Goal: Task Accomplishment & Management: Use online tool/utility

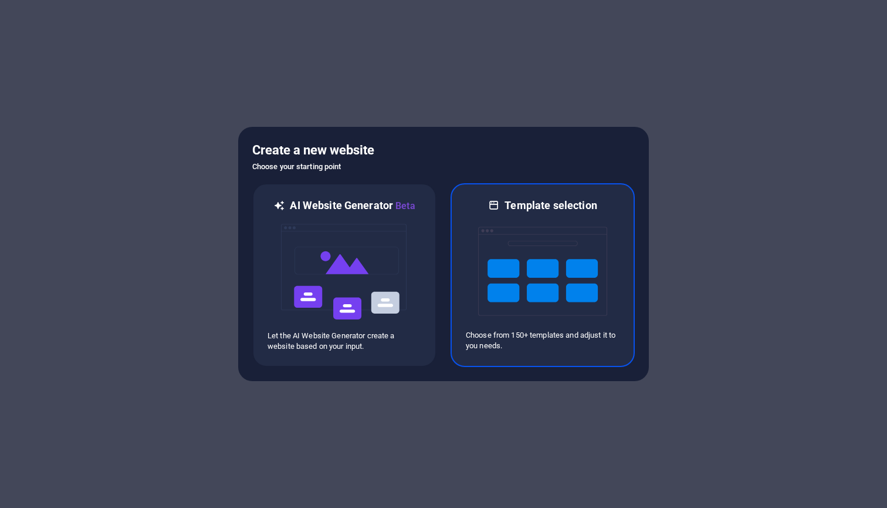
click at [547, 274] on img at bounding box center [542, 270] width 129 height 117
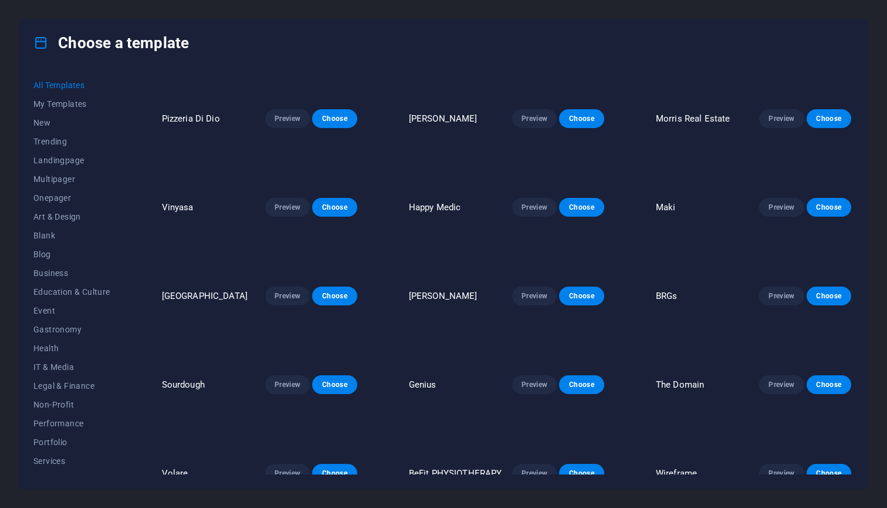
scroll to position [1800, 0]
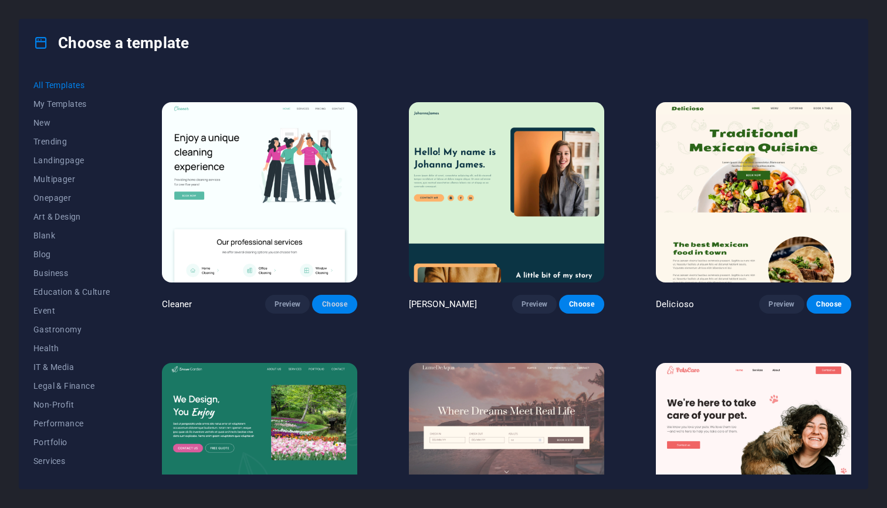
click at [333, 299] on span "Choose" at bounding box center [335, 303] width 26 height 9
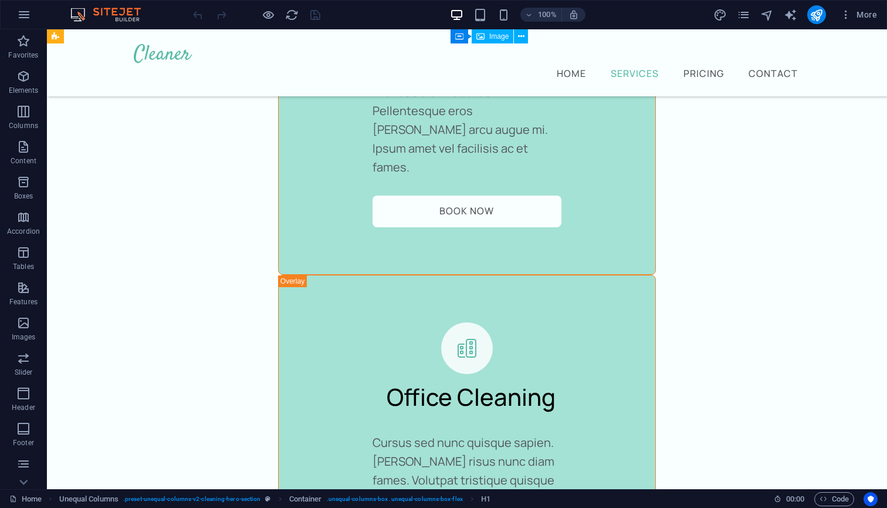
scroll to position [2204, 0]
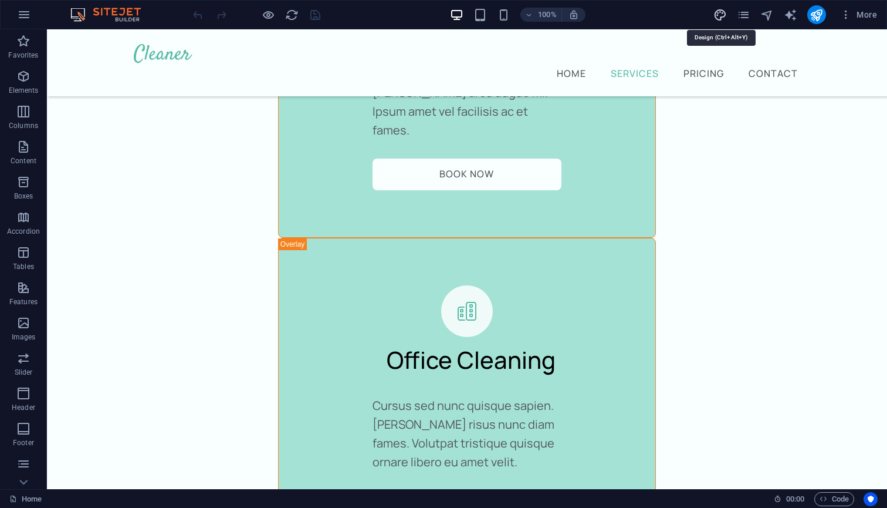
click at [724, 15] on icon "design" at bounding box center [720, 14] width 13 height 13
select select "px"
select select "400"
select select "px"
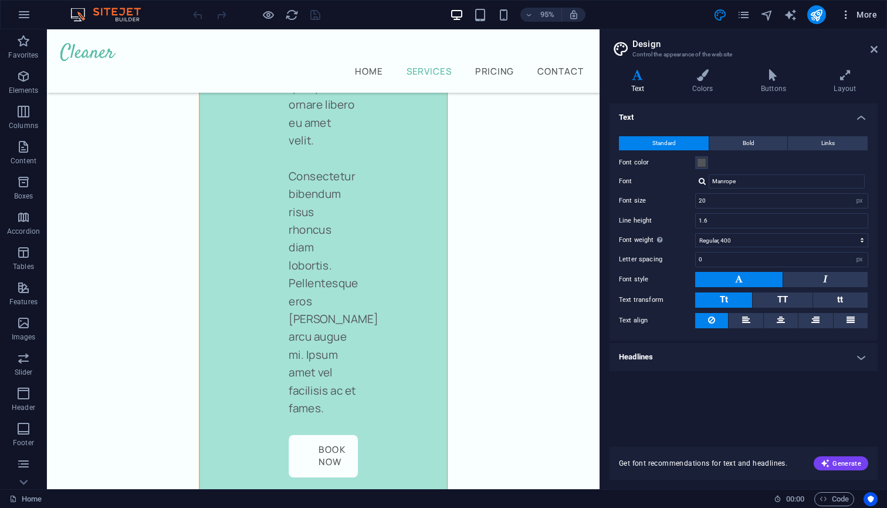
click at [852, 19] on icon "button" at bounding box center [846, 15] width 12 height 12
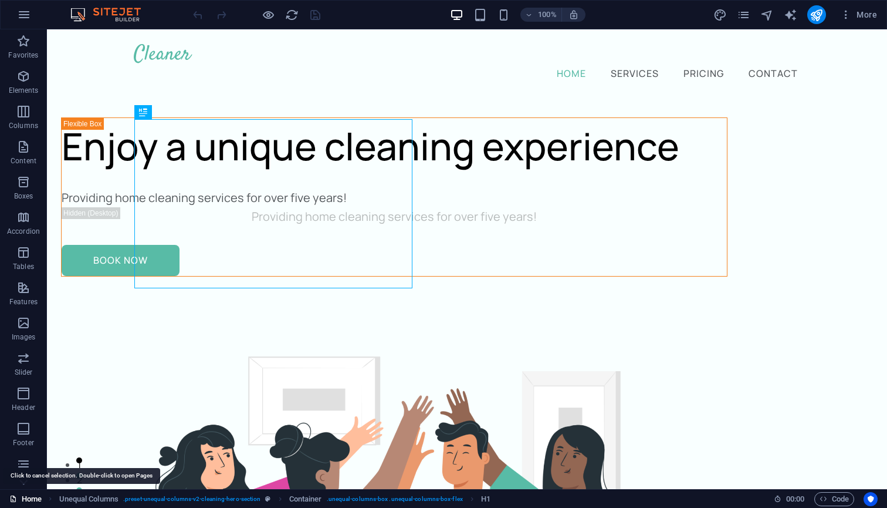
click at [31, 497] on link "Home" at bounding box center [25, 499] width 32 height 14
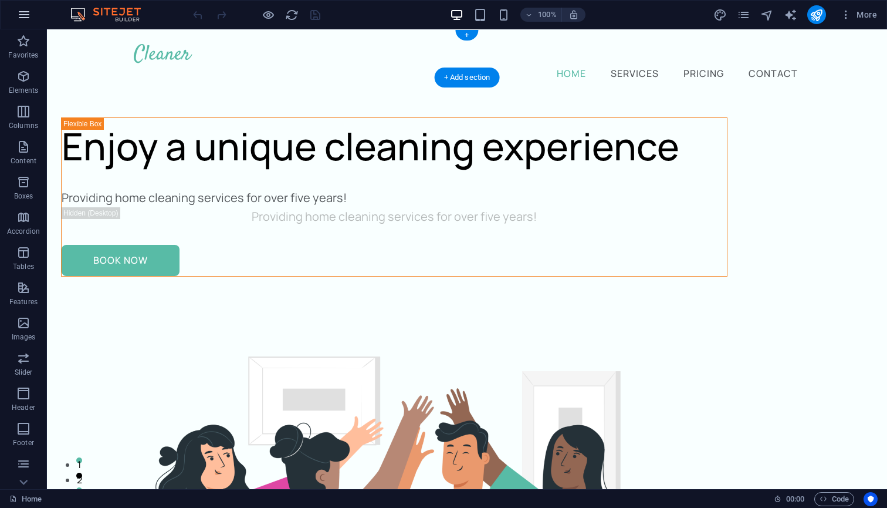
click at [28, 13] on icon "button" at bounding box center [24, 15] width 14 height 14
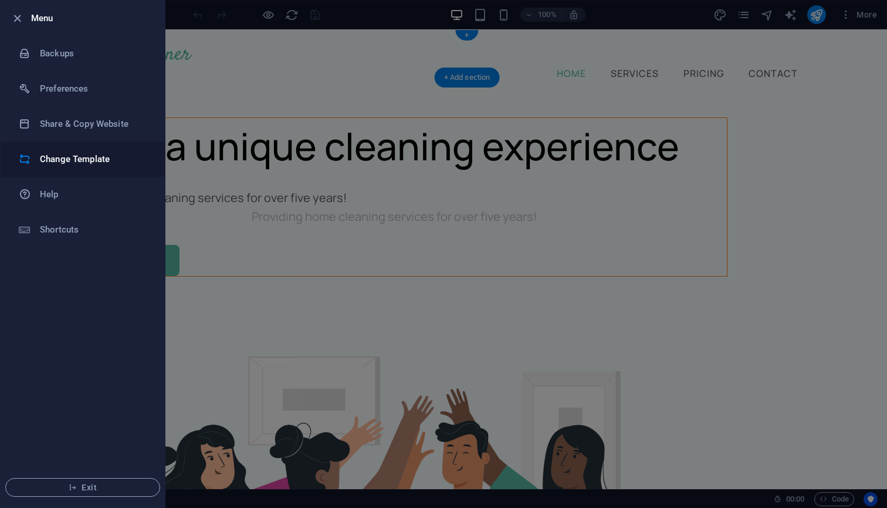
click at [80, 159] on h6 "Change Template" at bounding box center [94, 159] width 109 height 14
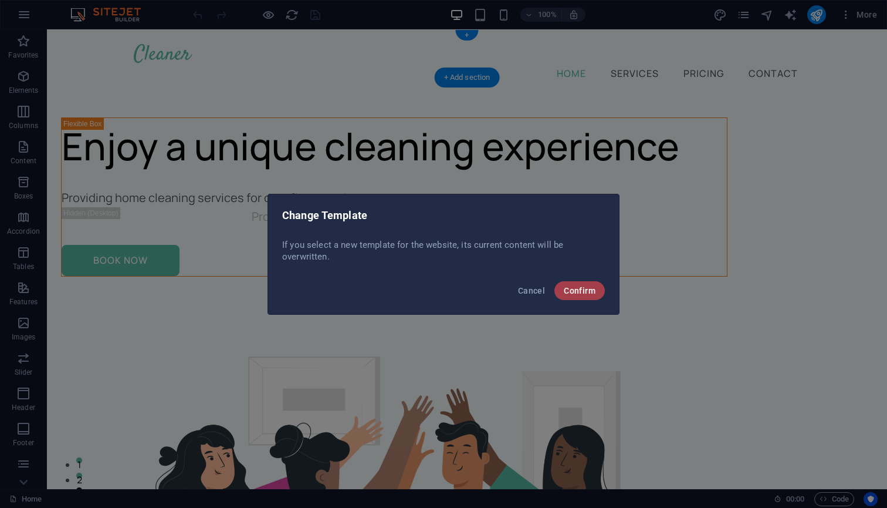
click at [577, 291] on span "Confirm" at bounding box center [580, 290] width 32 height 9
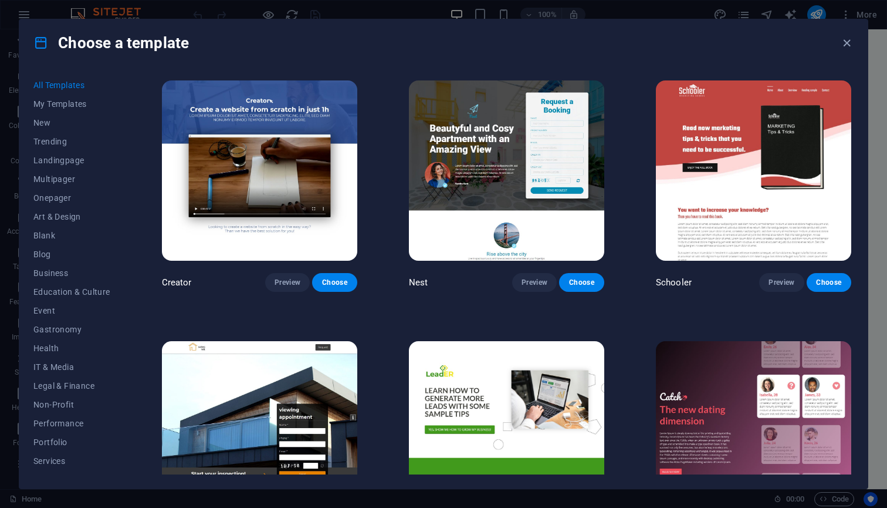
scroll to position [6223, 0]
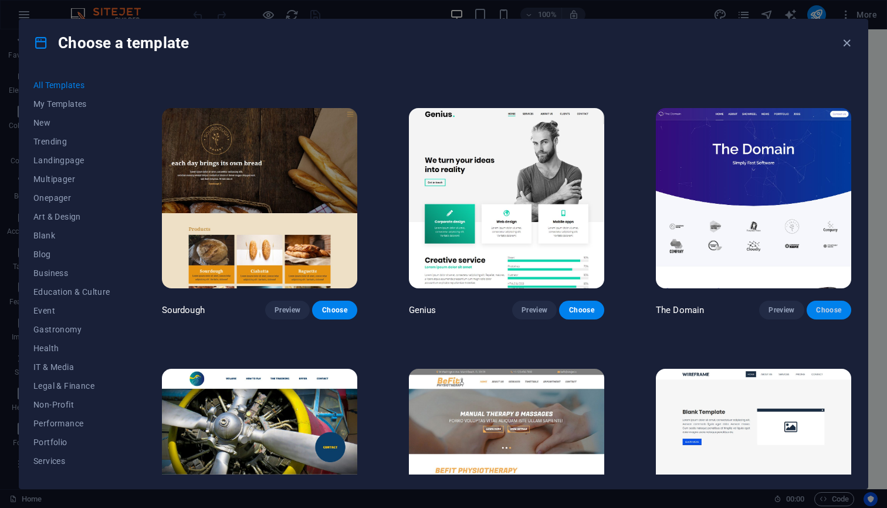
click at [825, 305] on span "Choose" at bounding box center [829, 309] width 26 height 9
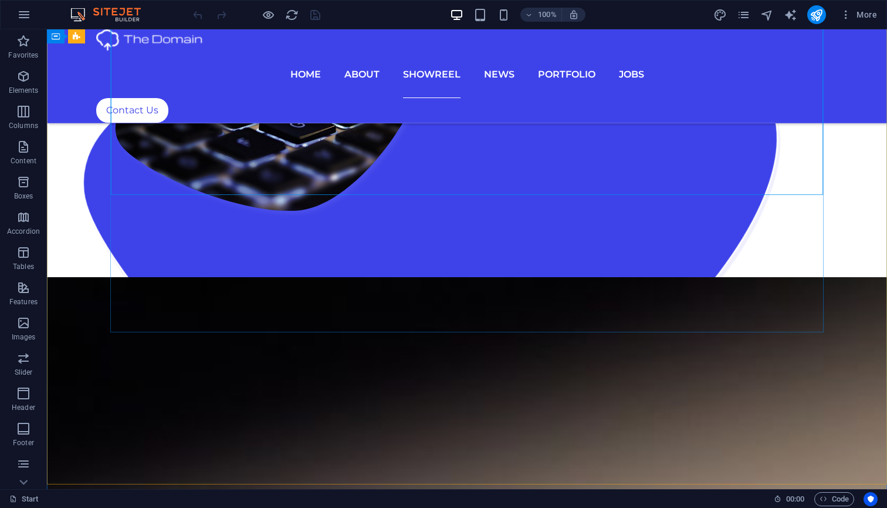
scroll to position [3412, 0]
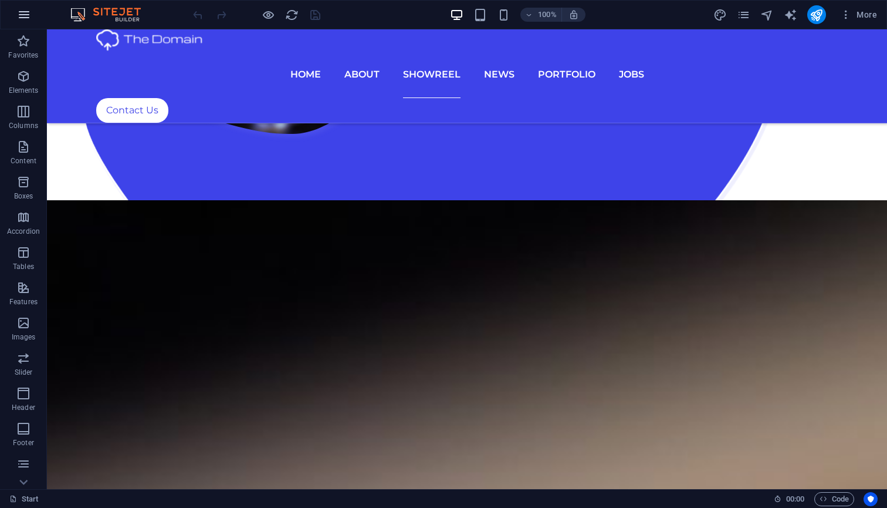
click at [31, 15] on button "button" at bounding box center [24, 15] width 28 height 28
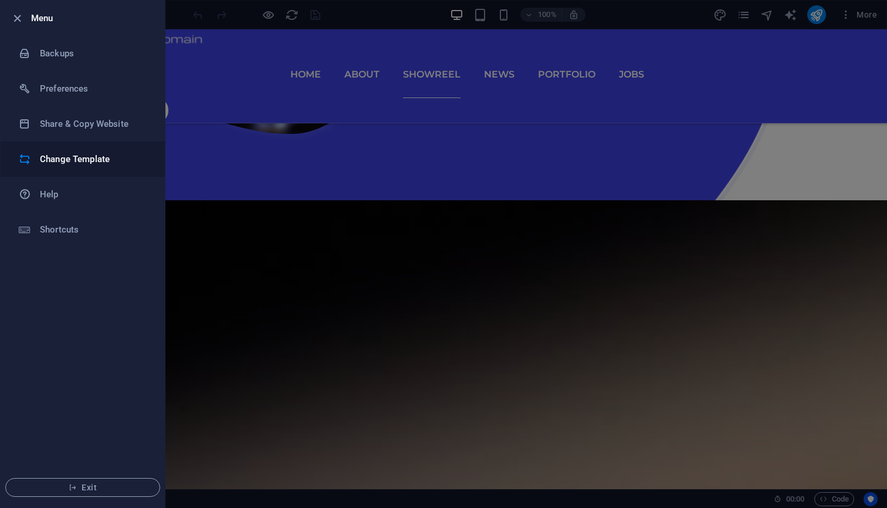
click at [69, 158] on h6 "Change Template" at bounding box center [94, 159] width 109 height 14
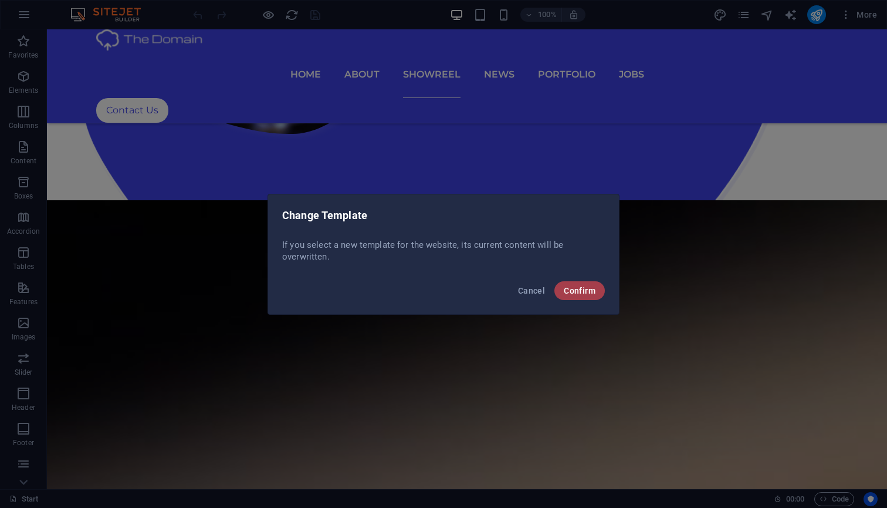
click at [584, 287] on span "Confirm" at bounding box center [580, 290] width 32 height 9
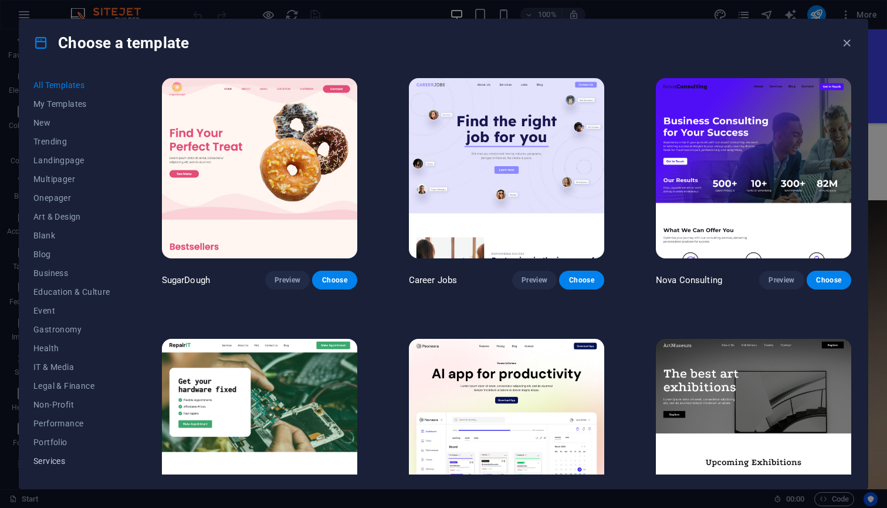
click at [59, 463] on span "Services" at bounding box center [71, 460] width 77 height 9
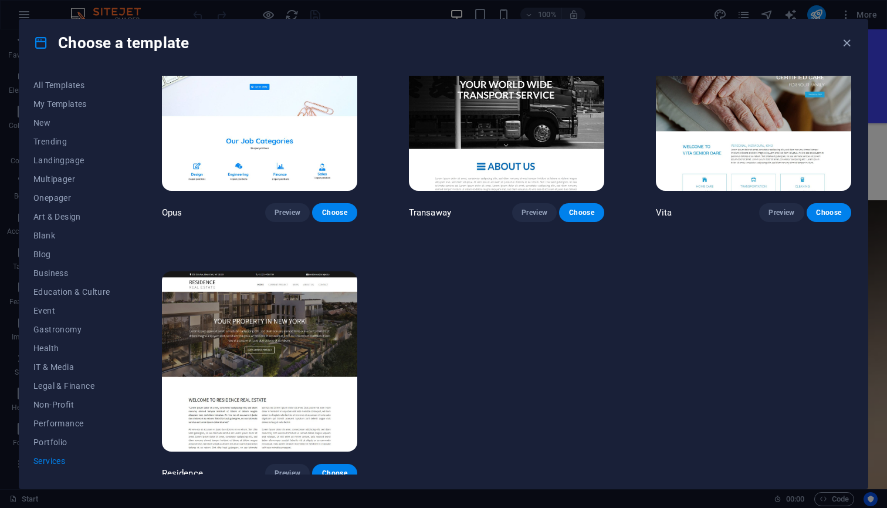
scroll to position [1630, 0]
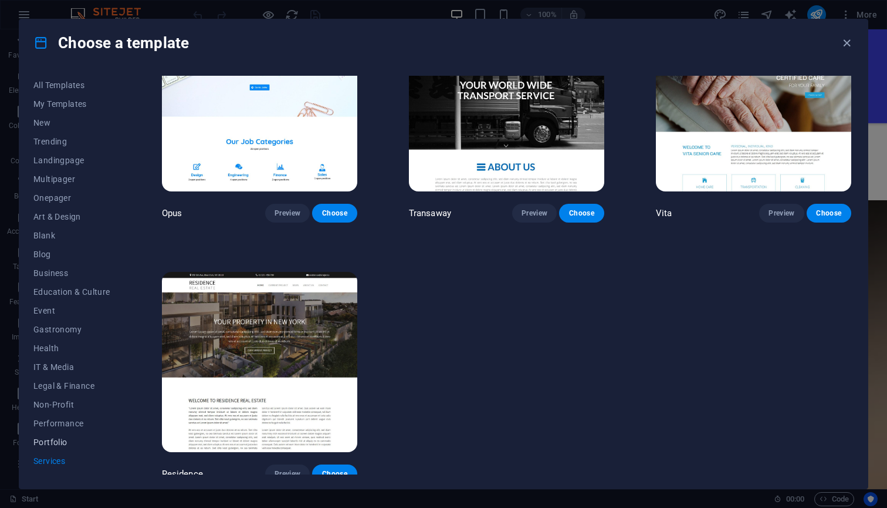
click at [52, 441] on span "Portfolio" at bounding box center [71, 441] width 77 height 9
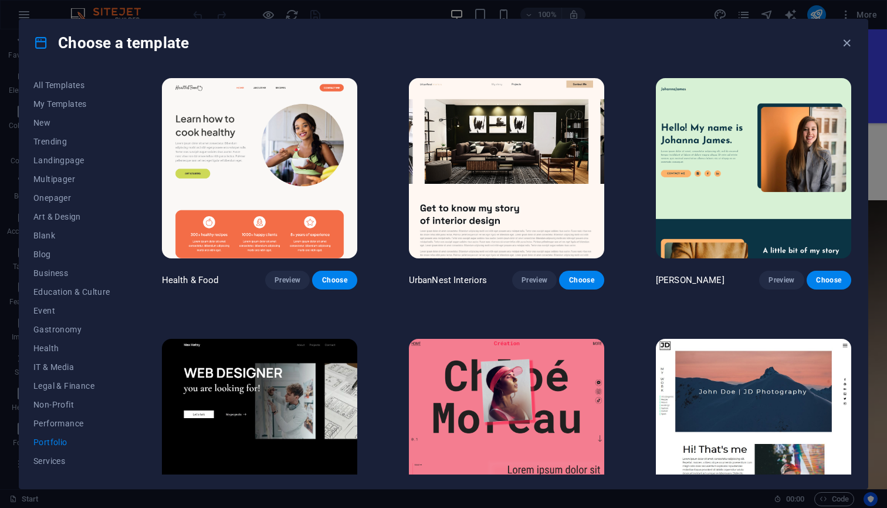
scroll to position [0, 0]
click at [63, 422] on span "Performance" at bounding box center [71, 422] width 77 height 9
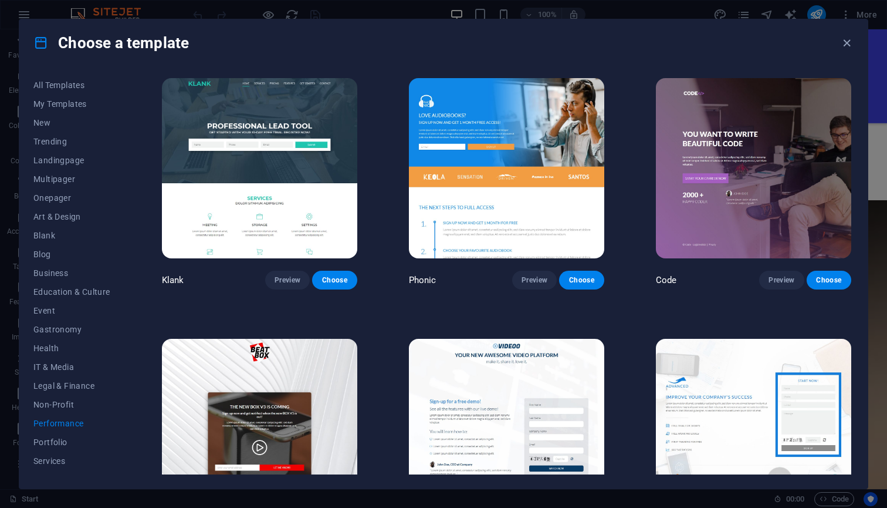
click at [751, 168] on img at bounding box center [753, 168] width 195 height 180
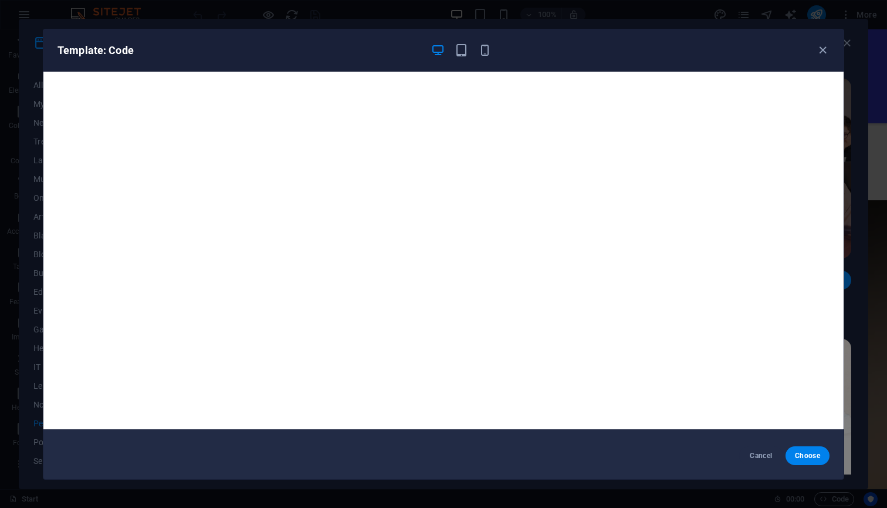
scroll to position [3, 0]
click at [807, 455] on span "Choose" at bounding box center [807, 455] width 25 height 9
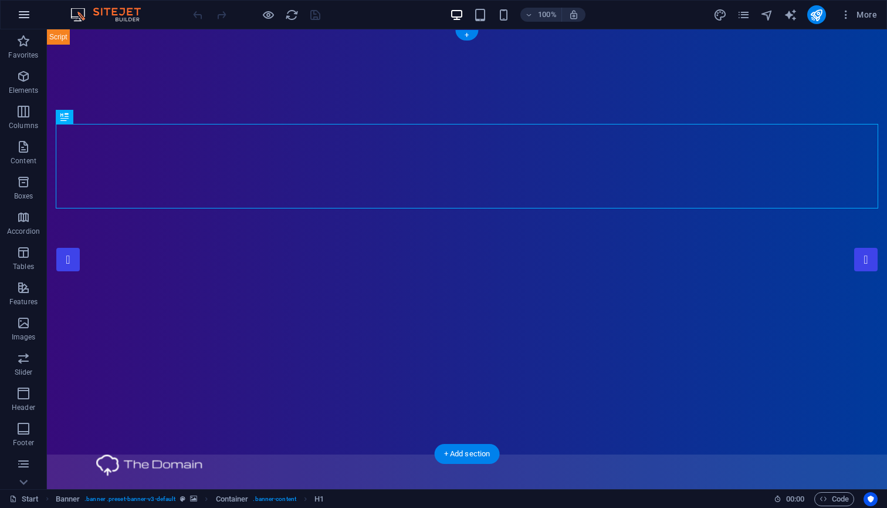
click at [21, 15] on icon "button" at bounding box center [24, 15] width 14 height 14
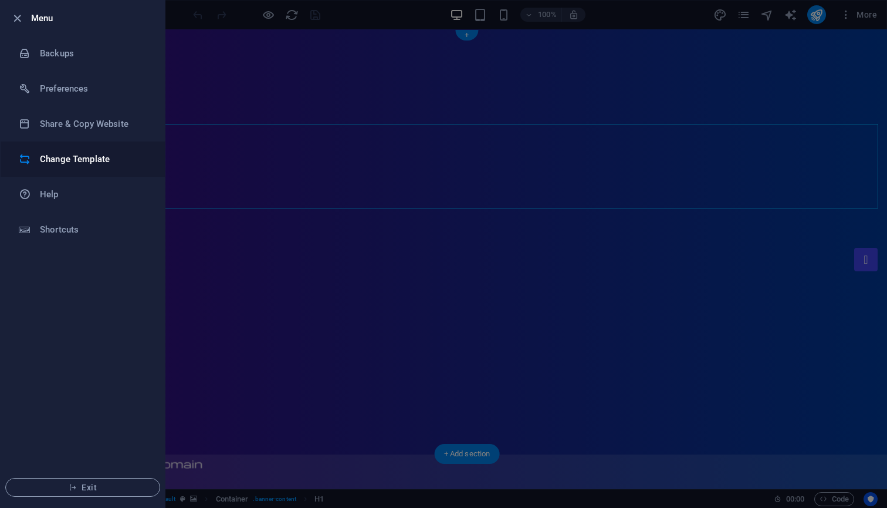
click at [61, 163] on h6 "Change Template" at bounding box center [94, 159] width 109 height 14
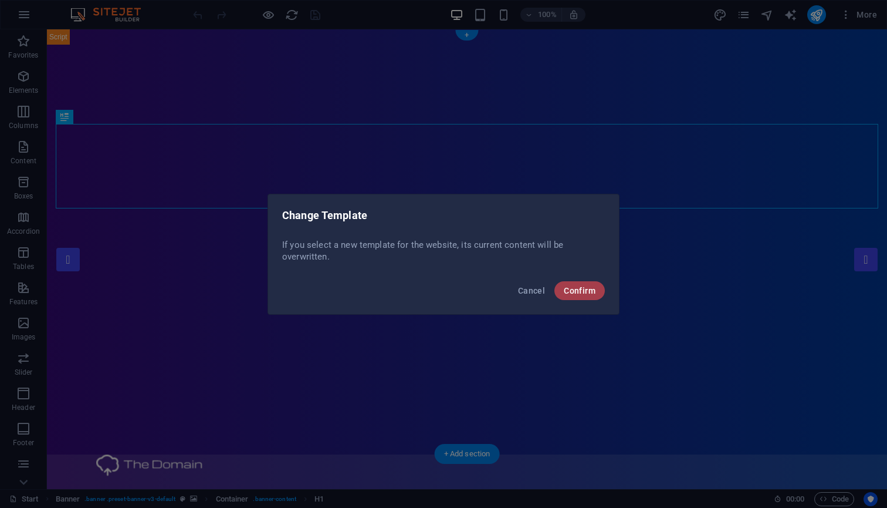
click at [580, 292] on span "Confirm" at bounding box center [580, 290] width 32 height 9
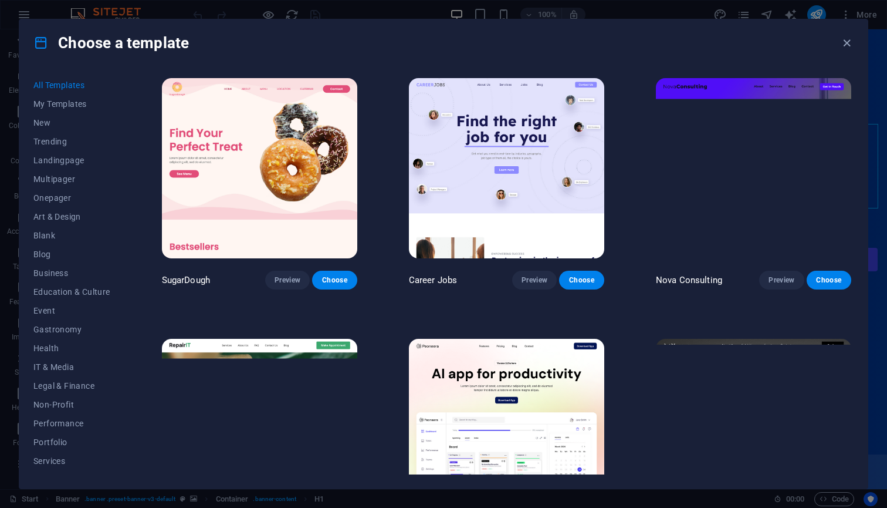
scroll to position [12, 0]
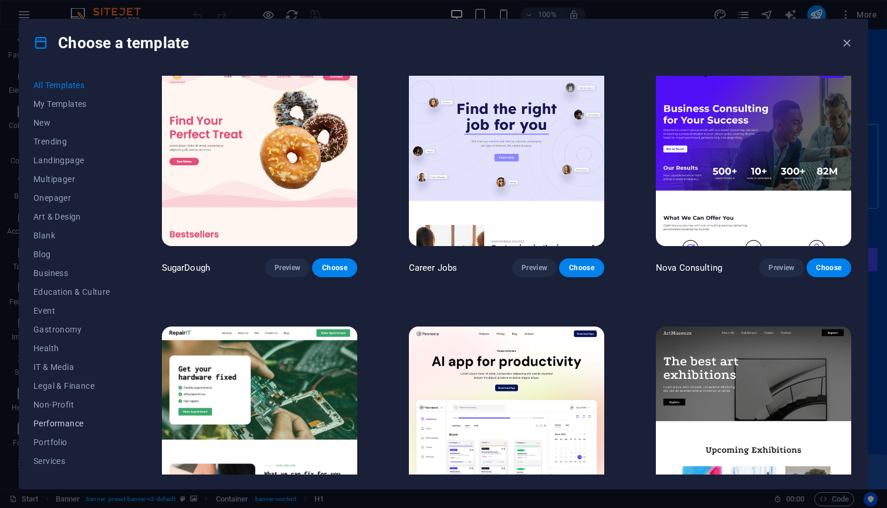
click at [65, 424] on span "Performance" at bounding box center [71, 422] width 77 height 9
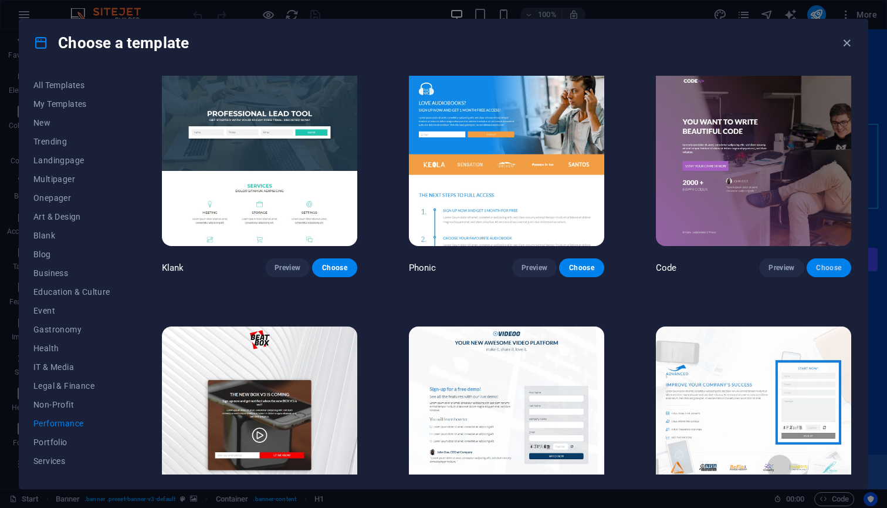
click at [828, 268] on span "Choose" at bounding box center [829, 267] width 26 height 9
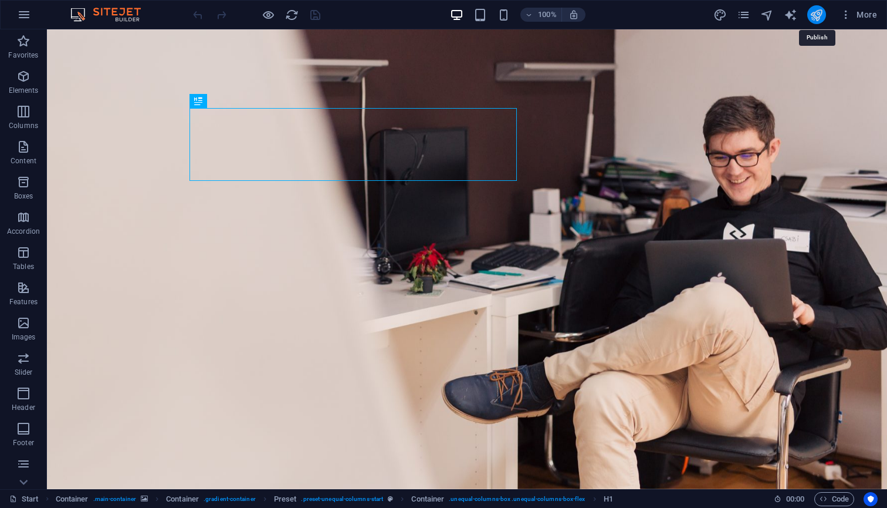
click at [821, 17] on icon "publish" at bounding box center [816, 14] width 13 height 13
